Goal: Task Accomplishment & Management: Manage account settings

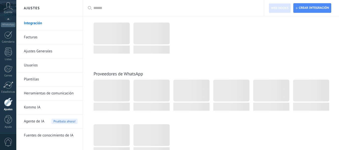
click at [33, 80] on link "Plantillas" at bounding box center [51, 79] width 54 height 14
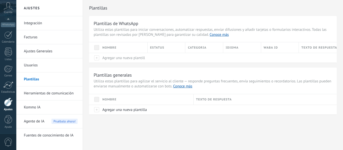
click at [52, 64] on link "Usuarios" at bounding box center [51, 65] width 54 height 14
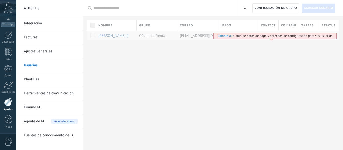
click at [38, 54] on link "Ajustes Generales" at bounding box center [51, 51] width 54 height 14
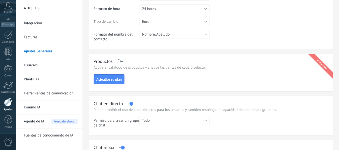
scroll to position [125, 0]
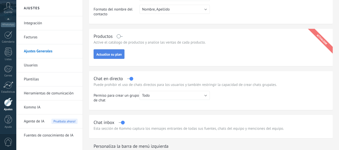
click at [114, 58] on button "Actualice su plan" at bounding box center [109, 54] width 31 height 10
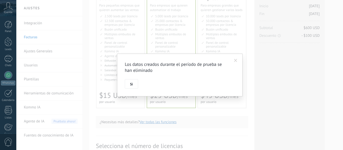
scroll to position [50, 0]
click at [237, 60] on span at bounding box center [235, 60] width 8 height 9
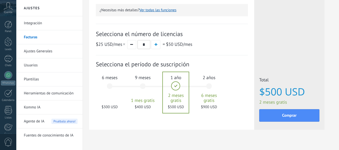
scroll to position [171, 0]
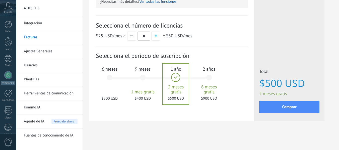
click at [37, 137] on link "Fuentes de conocimiento de IA" at bounding box center [51, 136] width 54 height 14
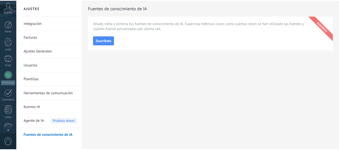
scroll to position [58, 0]
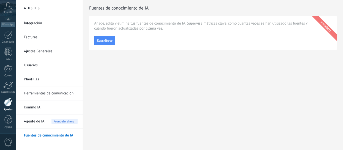
click at [11, 145] on span "0" at bounding box center [8, 142] width 9 height 9
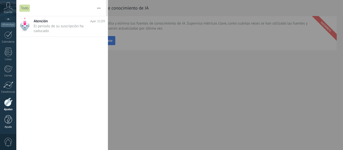
click at [5, 123] on div at bounding box center [9, 119] width 8 height 9
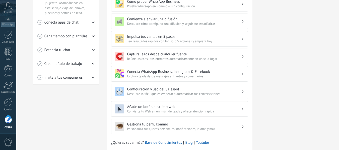
scroll to position [135, 0]
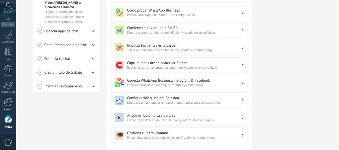
click at [10, 107] on link "Ajustes" at bounding box center [8, 105] width 16 height 14
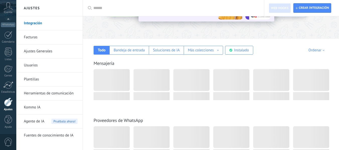
scroll to position [50, 0]
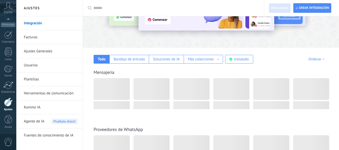
click at [36, 37] on link "Facturas" at bounding box center [51, 37] width 54 height 14
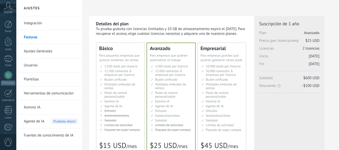
click at [39, 24] on link "Integración" at bounding box center [51, 23] width 54 height 14
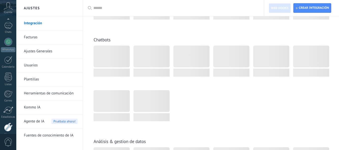
scroll to position [58, 0]
